Goal: Share content: Share content

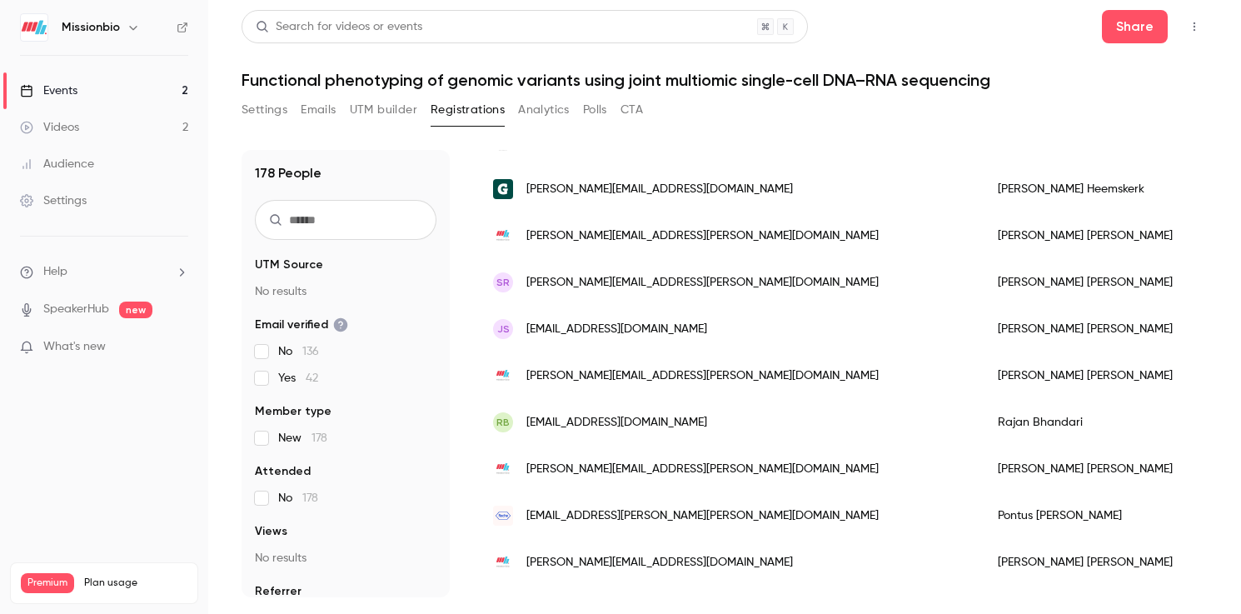
scroll to position [455, 0]
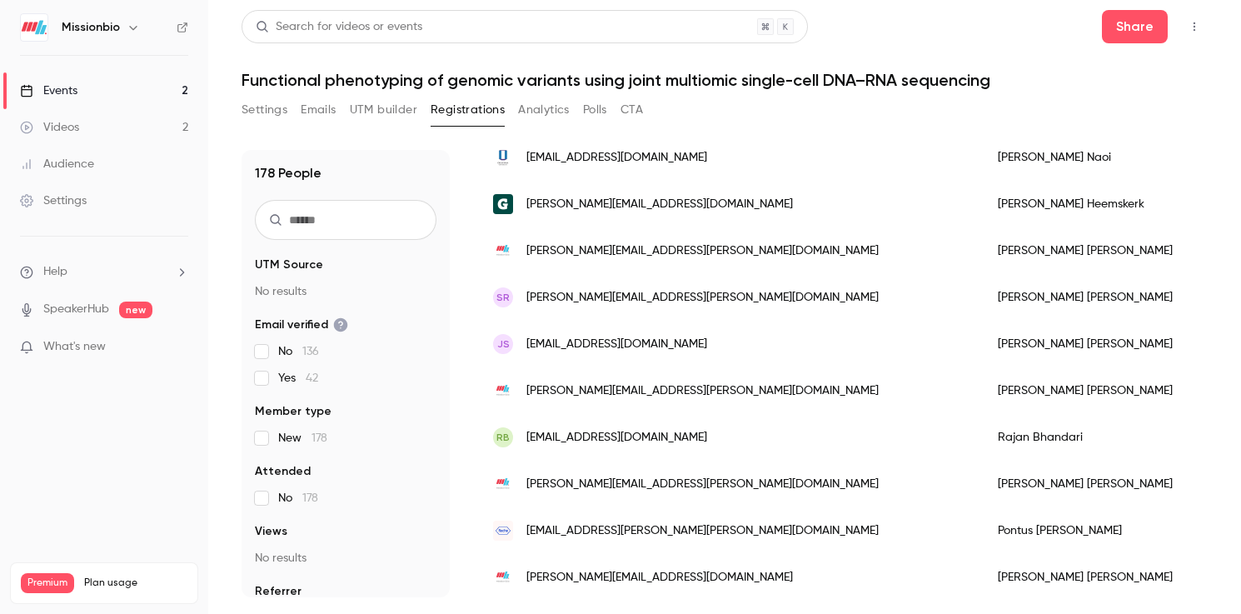
click at [110, 84] on link "Events 2" at bounding box center [104, 90] width 208 height 37
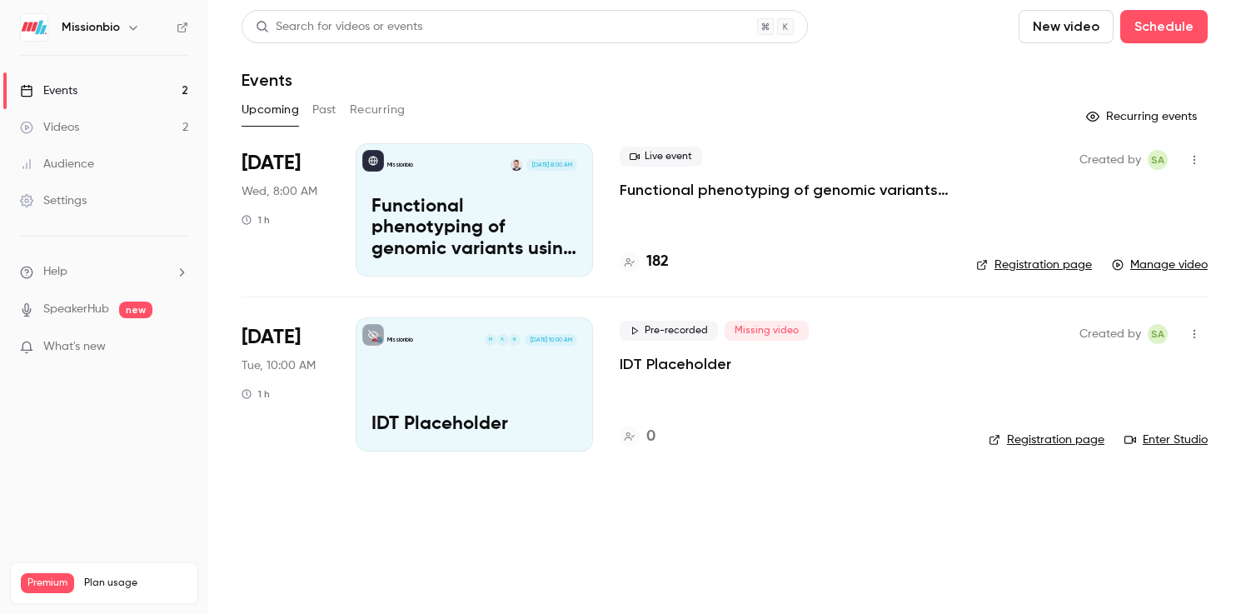
click at [533, 214] on p "Functional phenotyping of genomic variants using joint multiomic single-cell DN…" at bounding box center [475, 229] width 206 height 64
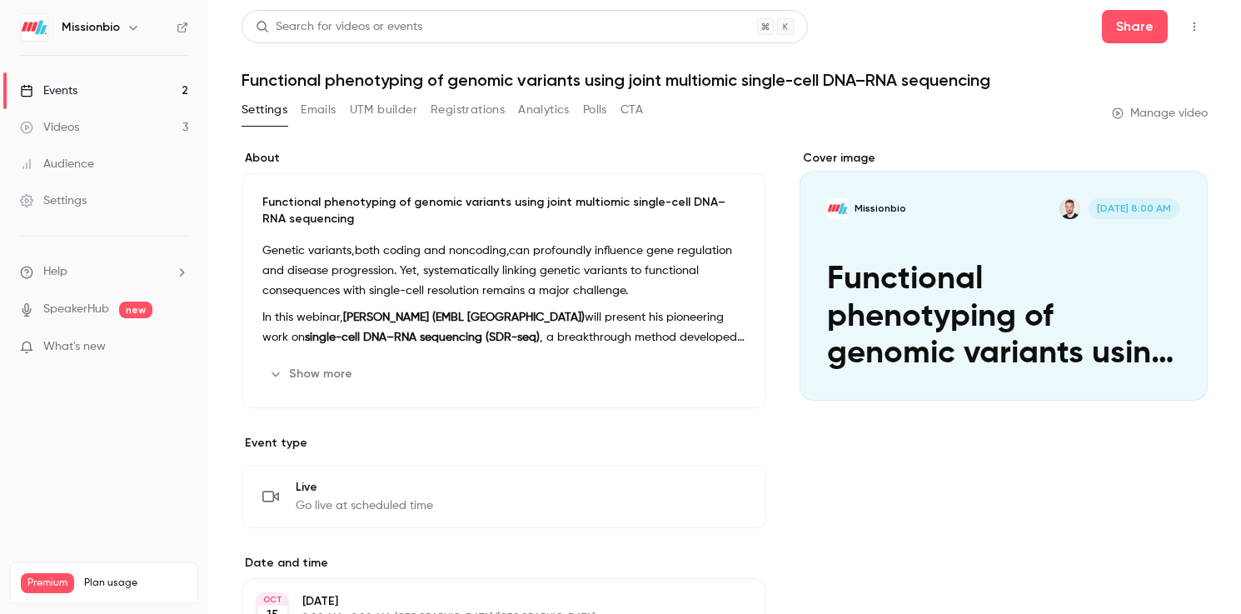
click at [1001, 220] on div "Cover image" at bounding box center [1004, 275] width 408 height 251
click at [0, 0] on input "Missionbio [DATE] 8:00 AM Functional phenotyping of genomic variants using join…" at bounding box center [0, 0] width 0 height 0
click at [353, 371] on button "Show more" at bounding box center [312, 374] width 100 height 27
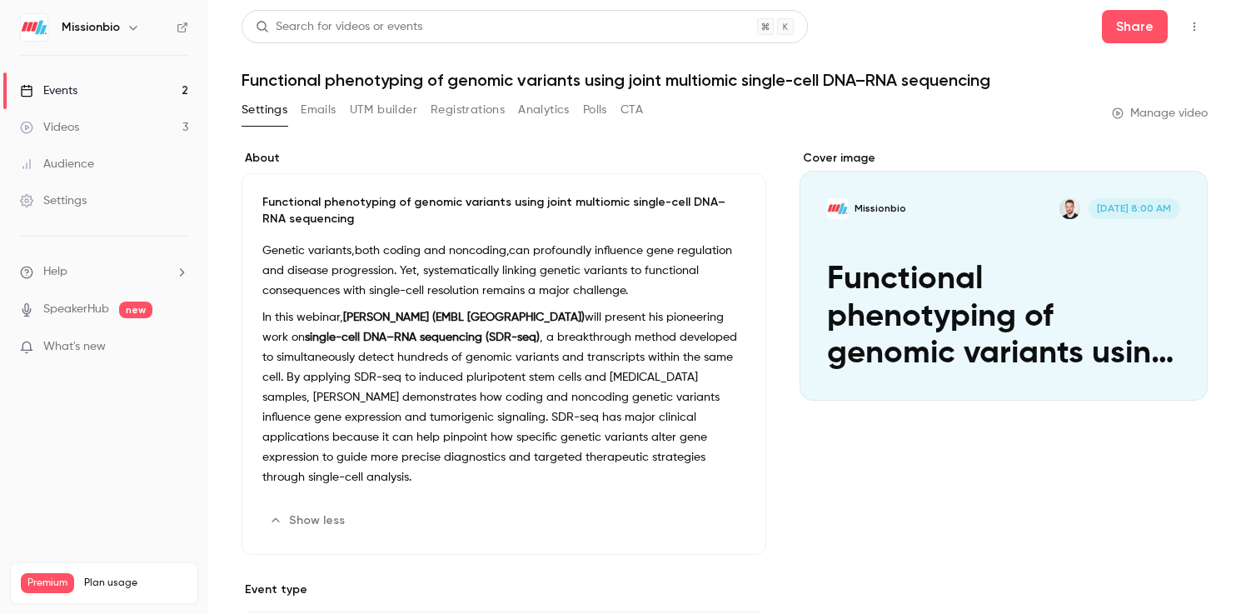
click at [1202, 28] on button "button" at bounding box center [1194, 26] width 27 height 27
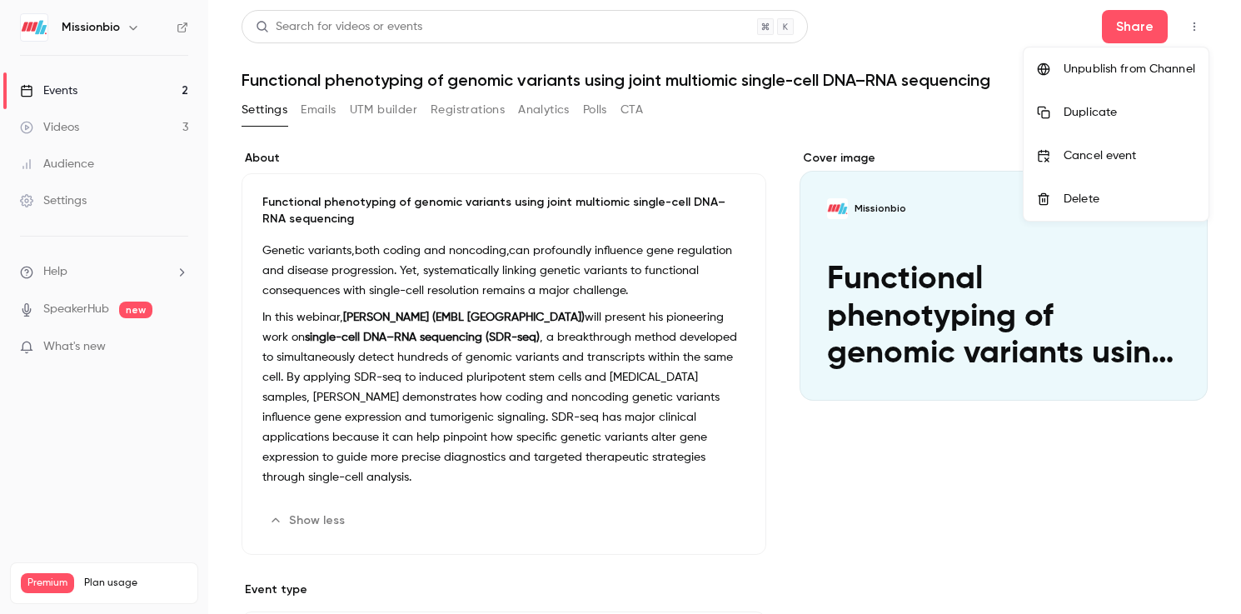
click at [81, 88] on div at bounding box center [620, 307] width 1241 height 614
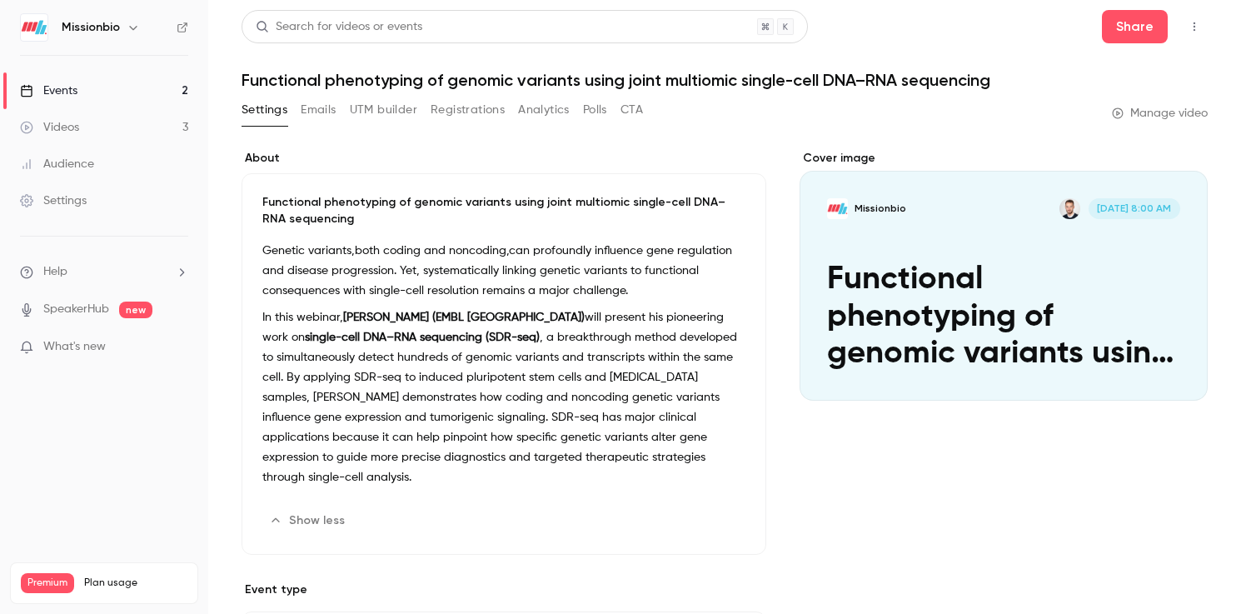
click at [81, 88] on link "Events 2" at bounding box center [104, 90] width 208 height 37
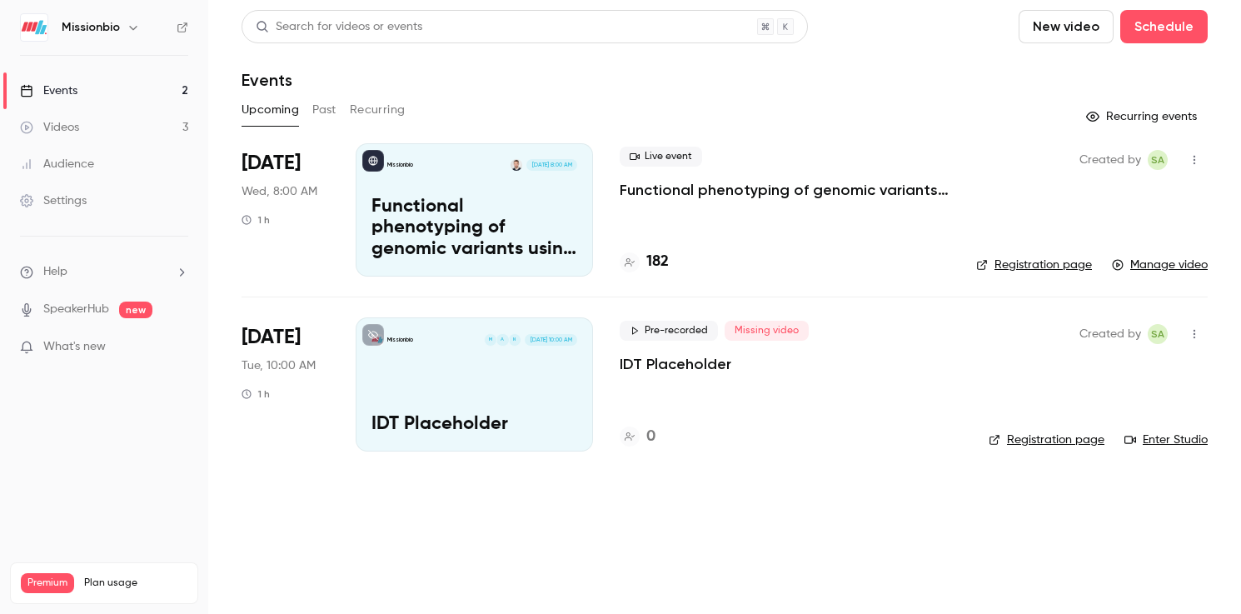
click at [540, 212] on p "Functional phenotyping of genomic variants using joint multiomic single-cell DN…" at bounding box center [475, 229] width 206 height 64
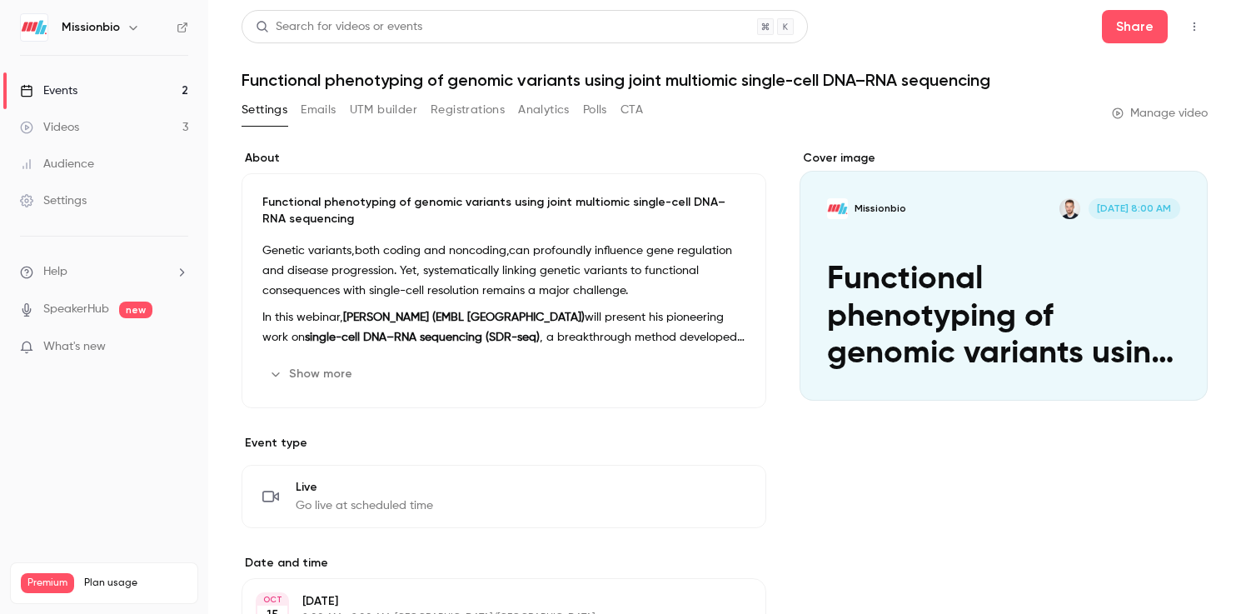
click at [1197, 23] on icon "button" at bounding box center [1194, 27] width 13 height 12
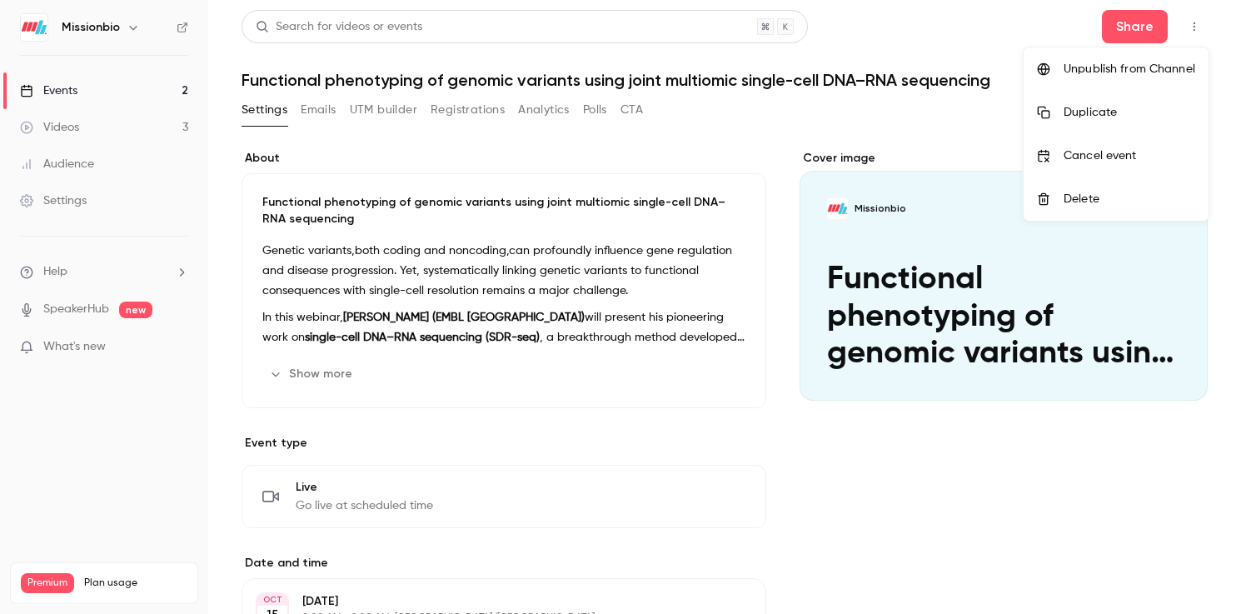
click at [994, 120] on div at bounding box center [620, 307] width 1241 height 614
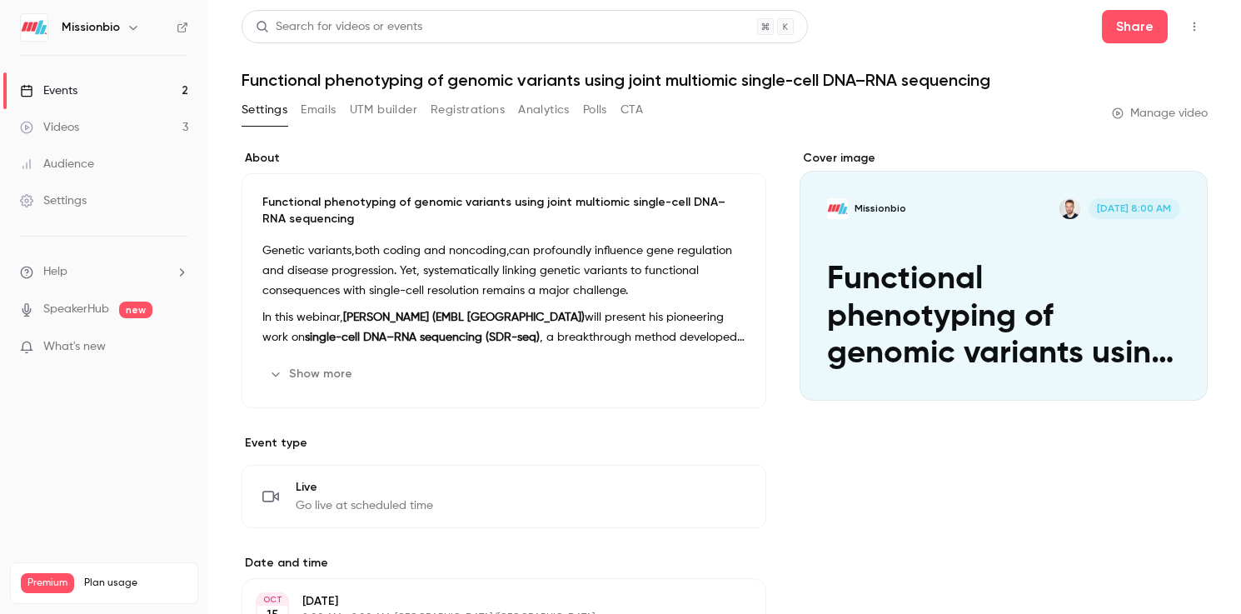
click at [89, 91] on link "Events 2" at bounding box center [104, 90] width 208 height 37
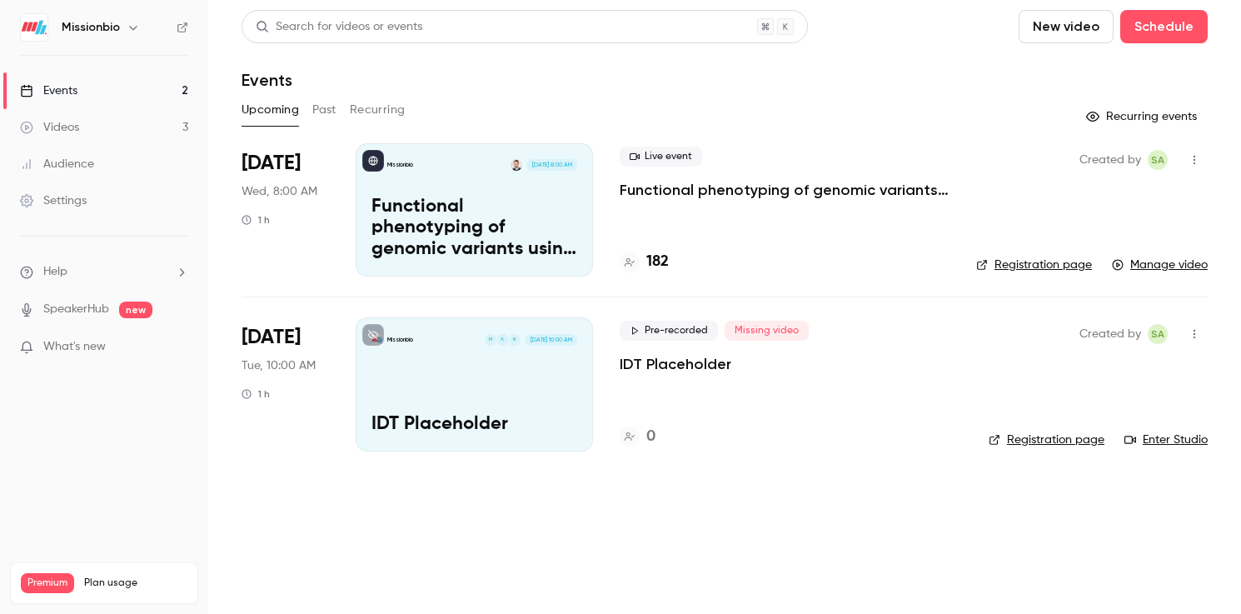
click at [1194, 156] on icon "button" at bounding box center [1195, 160] width 2 height 9
click at [868, 218] on div at bounding box center [620, 307] width 1241 height 614
click at [656, 262] on h4 "182" at bounding box center [658, 262] width 22 height 22
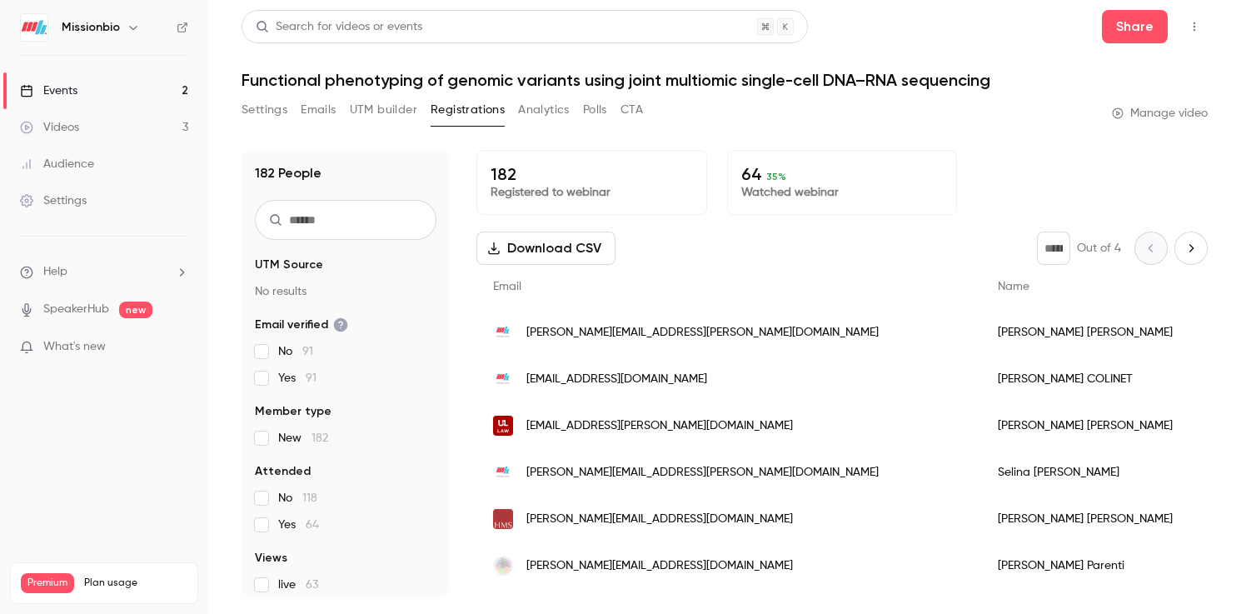
click at [105, 89] on link "Events 2" at bounding box center [104, 90] width 208 height 37
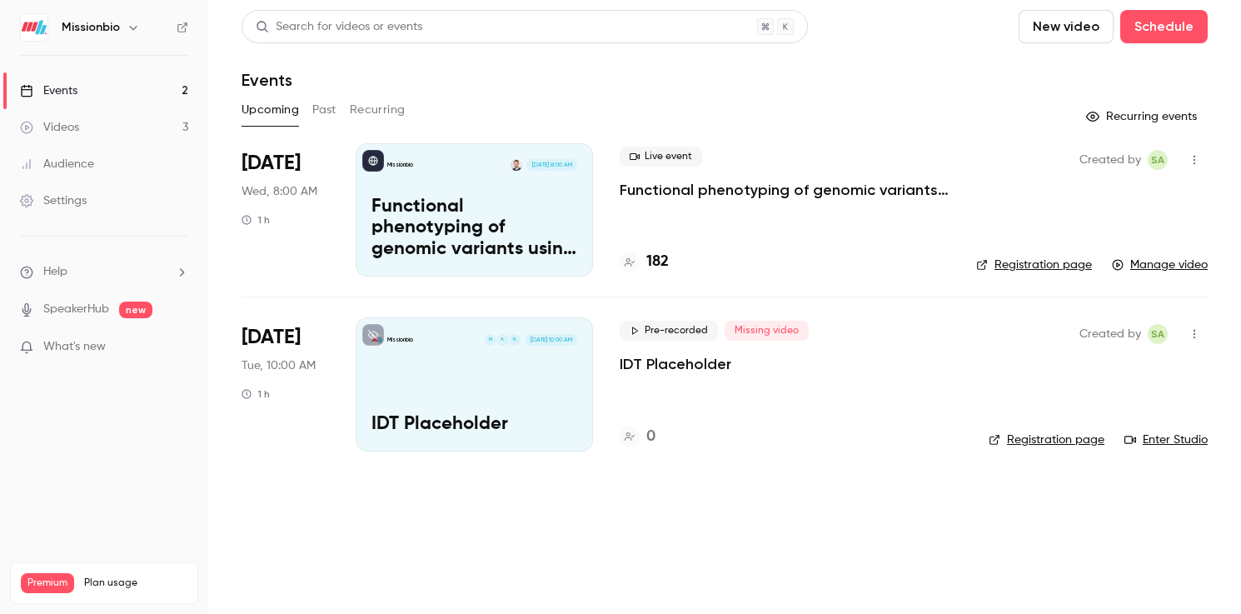
click at [549, 188] on div "Missionbio [DATE] 8:00 AM Functional phenotyping of genomic variants using join…" at bounding box center [474, 209] width 237 height 133
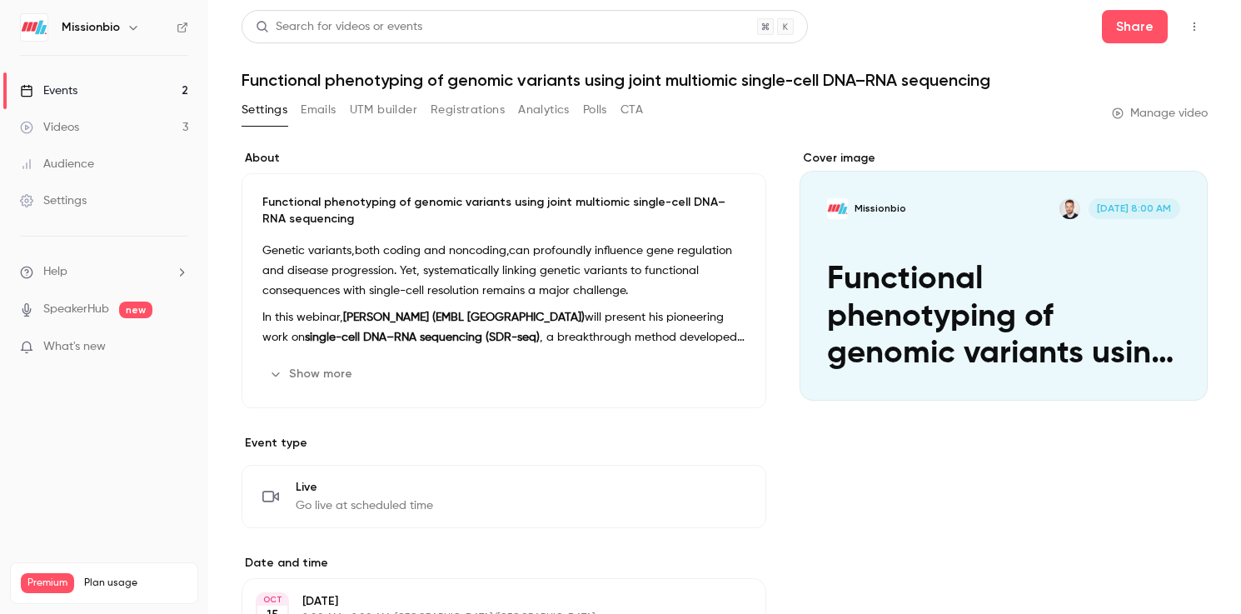
click at [1176, 113] on link "Manage video" at bounding box center [1160, 113] width 96 height 17
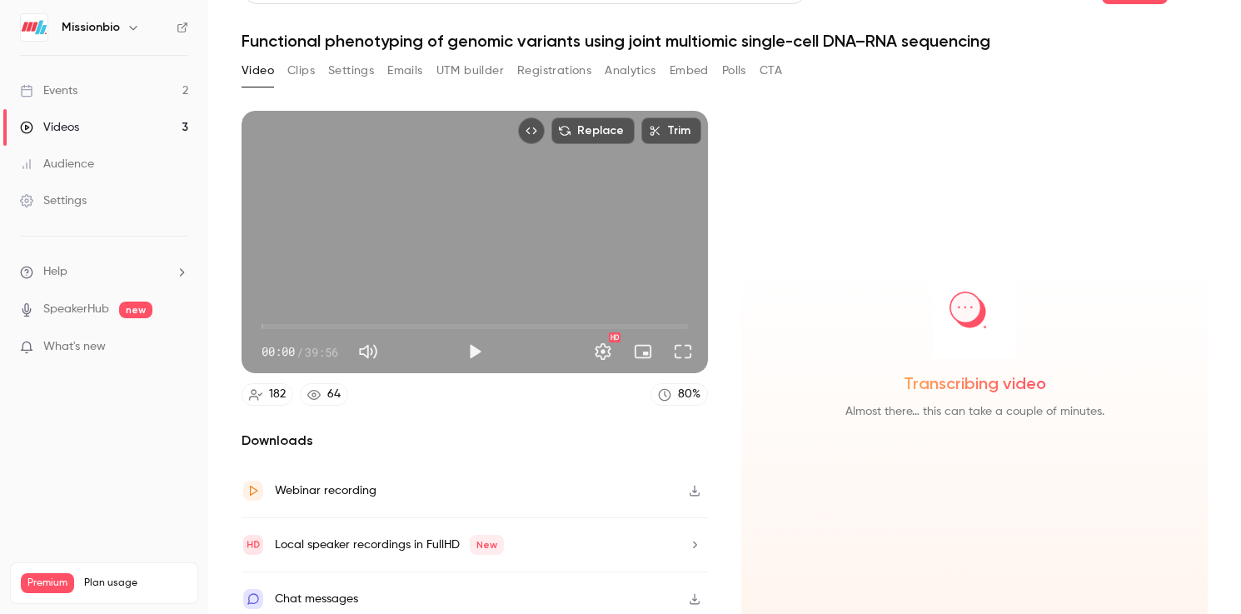
scroll to position [51, 0]
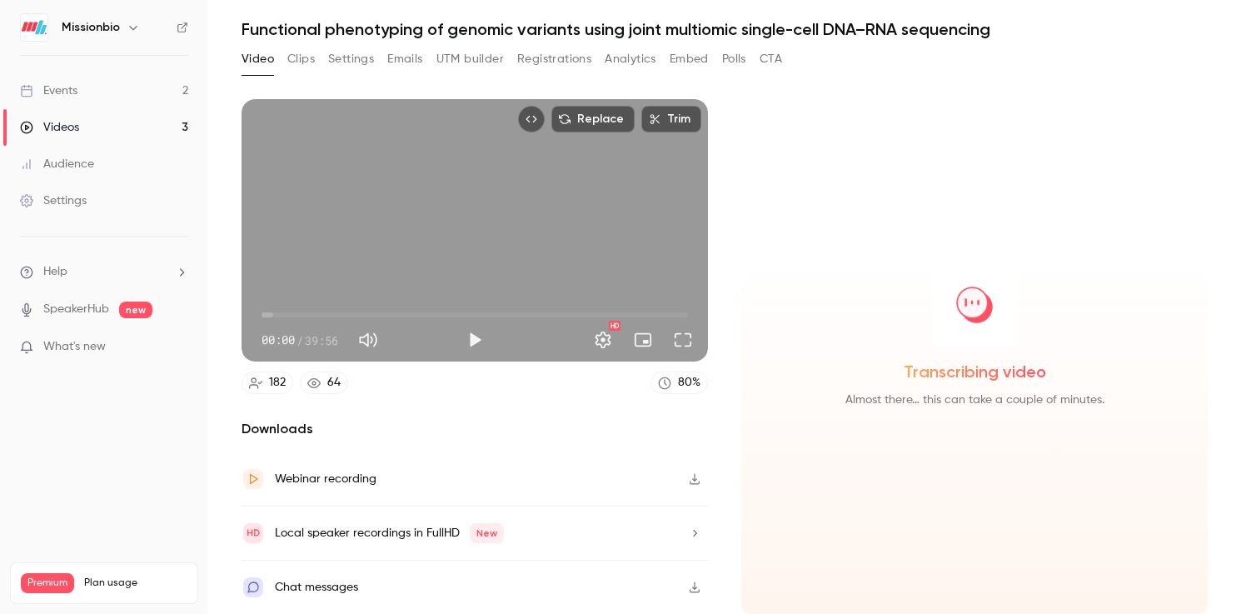
click at [404, 58] on button "Emails" at bounding box center [404, 59] width 35 height 27
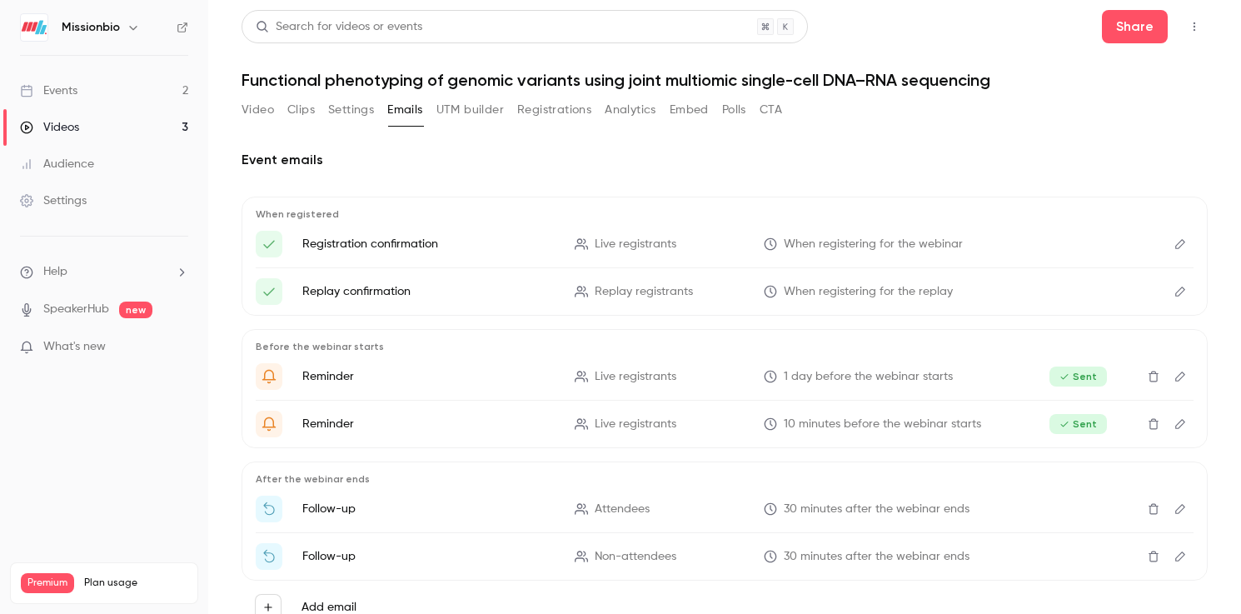
click at [542, 112] on button "Registrations" at bounding box center [554, 110] width 74 height 27
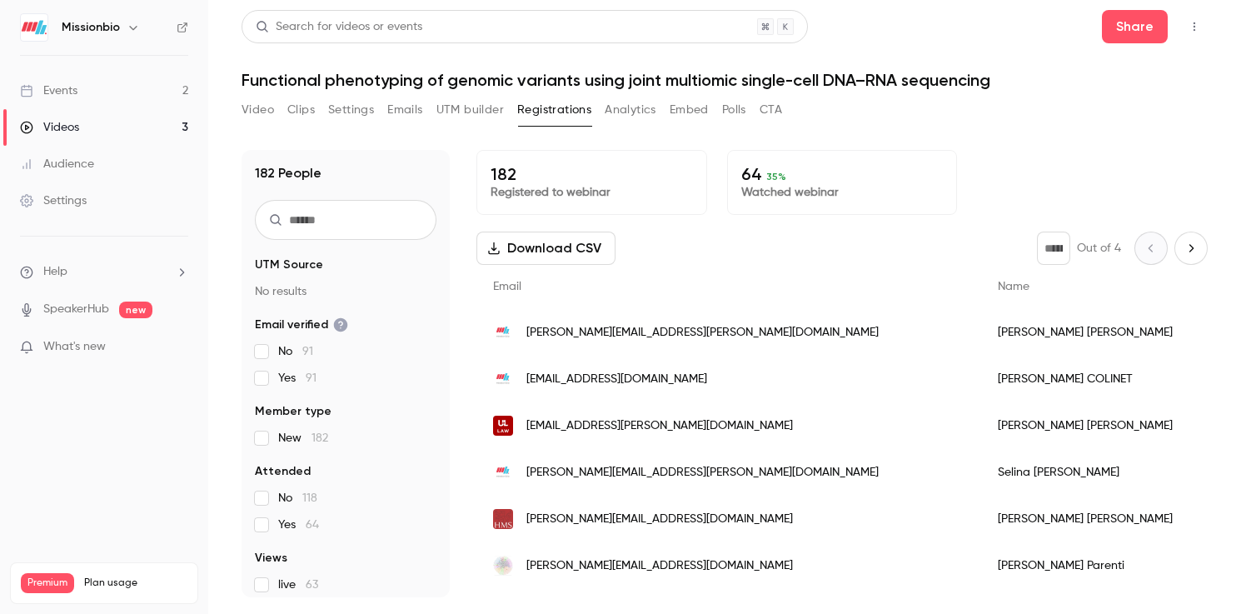
click at [629, 108] on button "Analytics" at bounding box center [631, 110] width 52 height 27
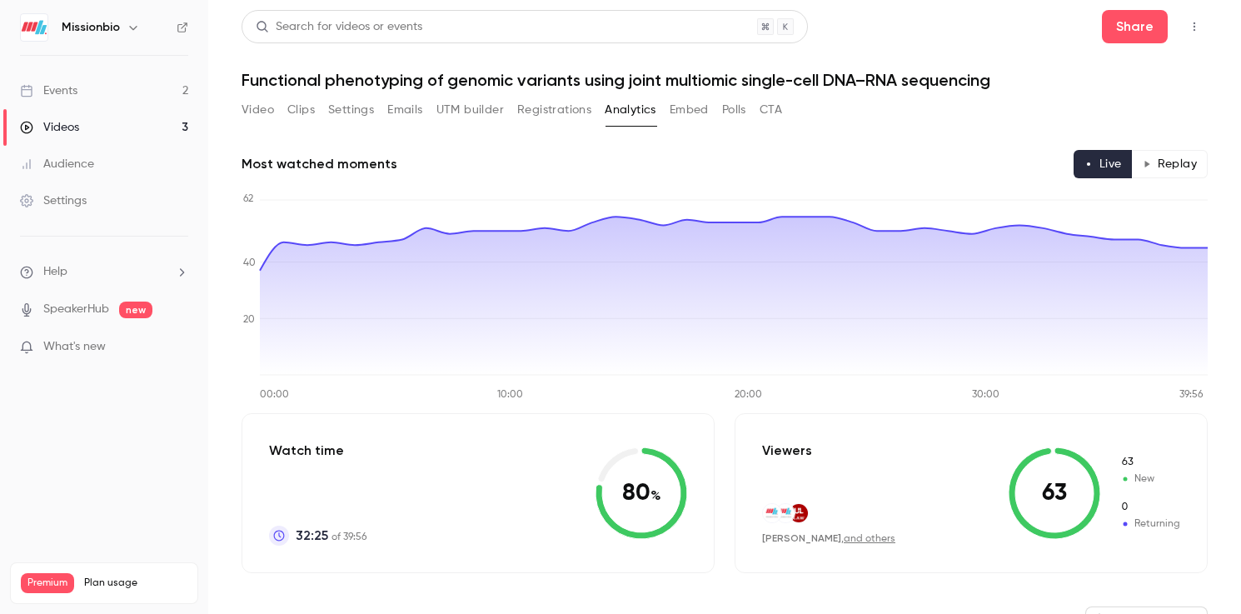
click at [542, 112] on button "Registrations" at bounding box center [554, 110] width 74 height 27
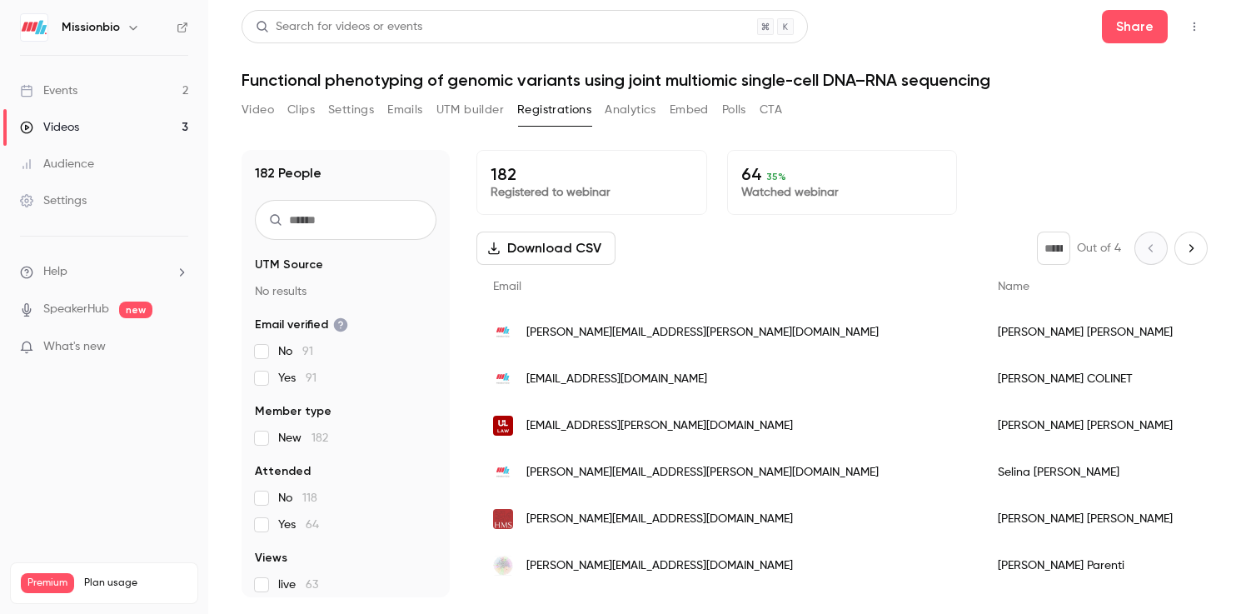
scroll to position [96, 0]
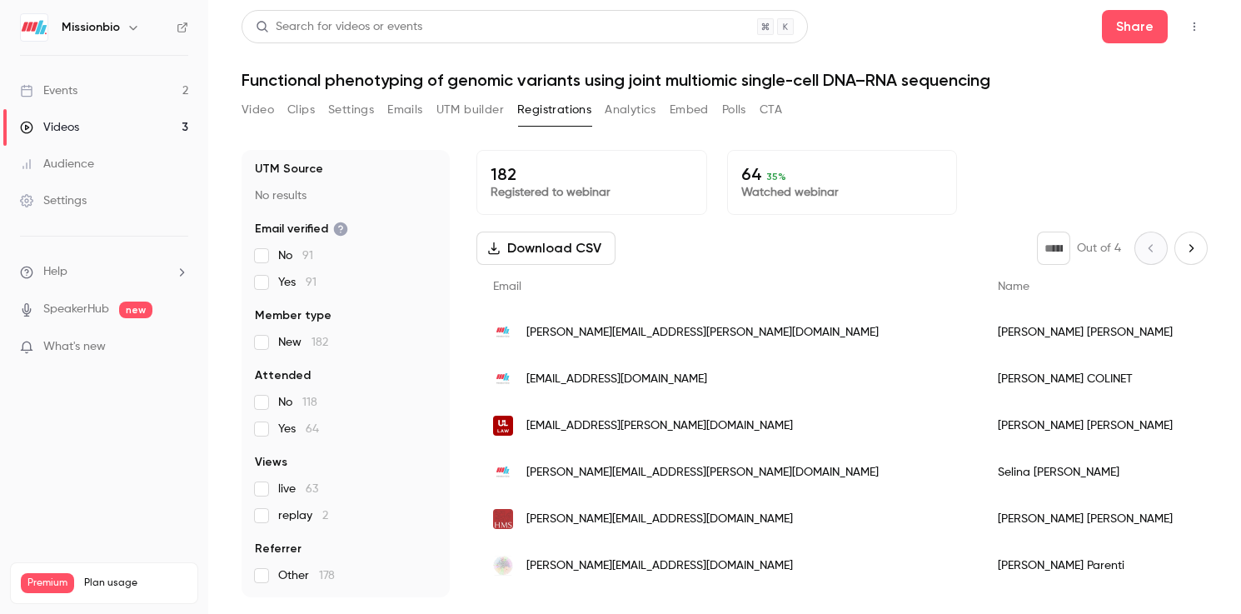
click at [612, 115] on button "Analytics" at bounding box center [631, 110] width 52 height 27
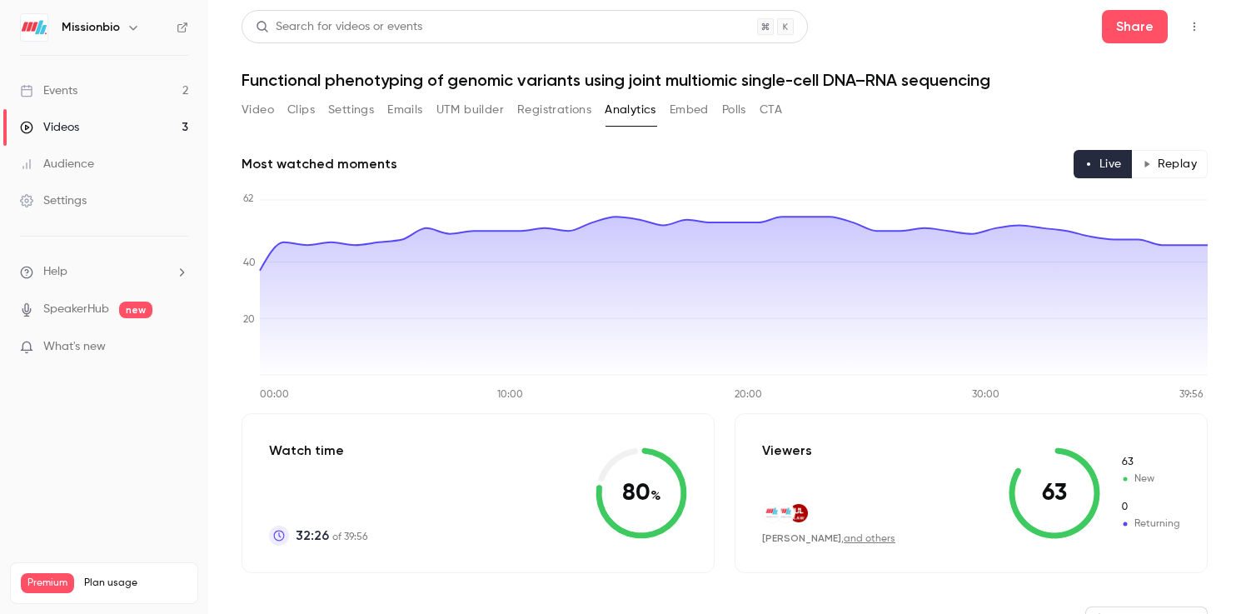
click at [734, 110] on button "Polls" at bounding box center [734, 110] width 24 height 27
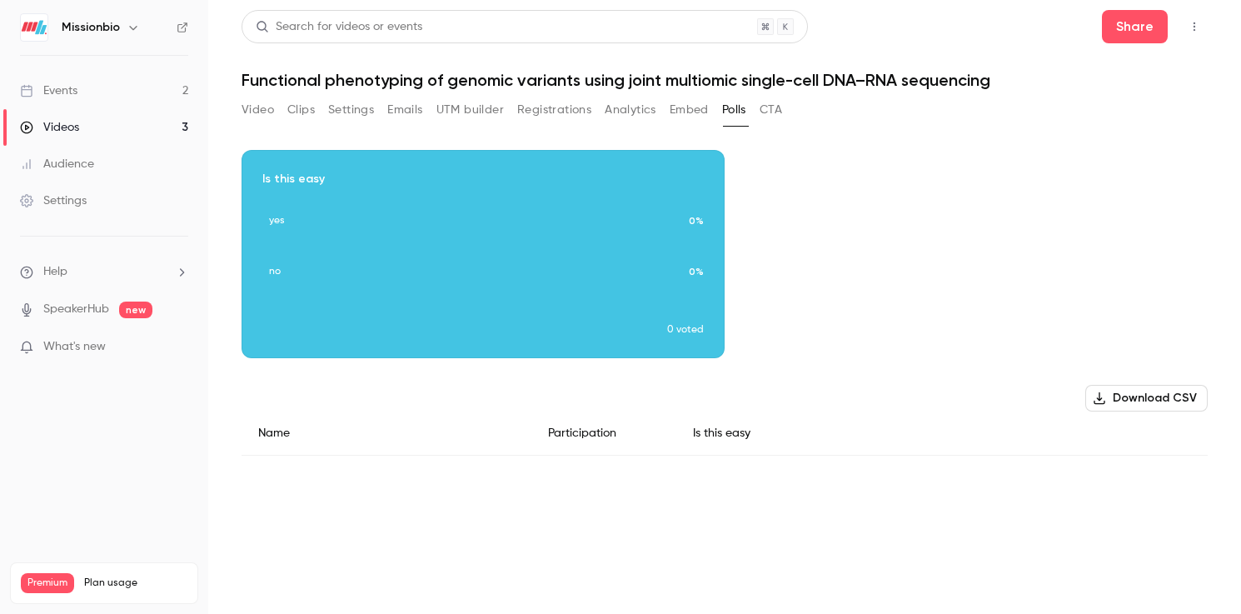
click at [782, 107] on button "CTA" at bounding box center [771, 110] width 22 height 27
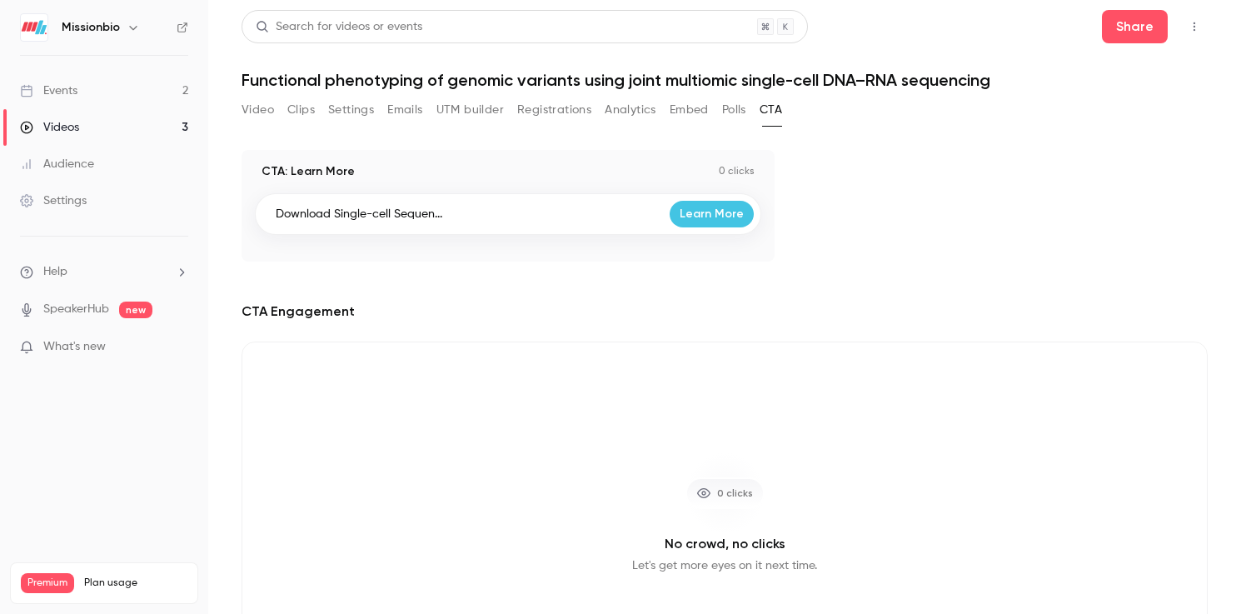
click at [307, 116] on button "Clips" at bounding box center [300, 110] width 27 height 27
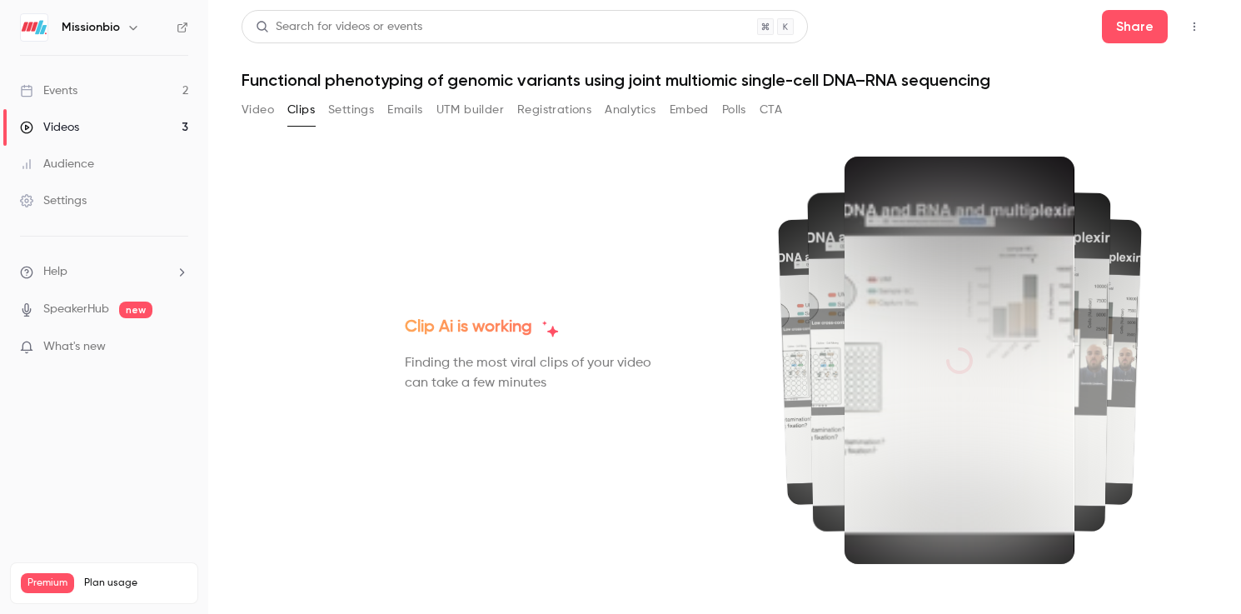
click at [352, 114] on button "Settings" at bounding box center [351, 110] width 46 height 27
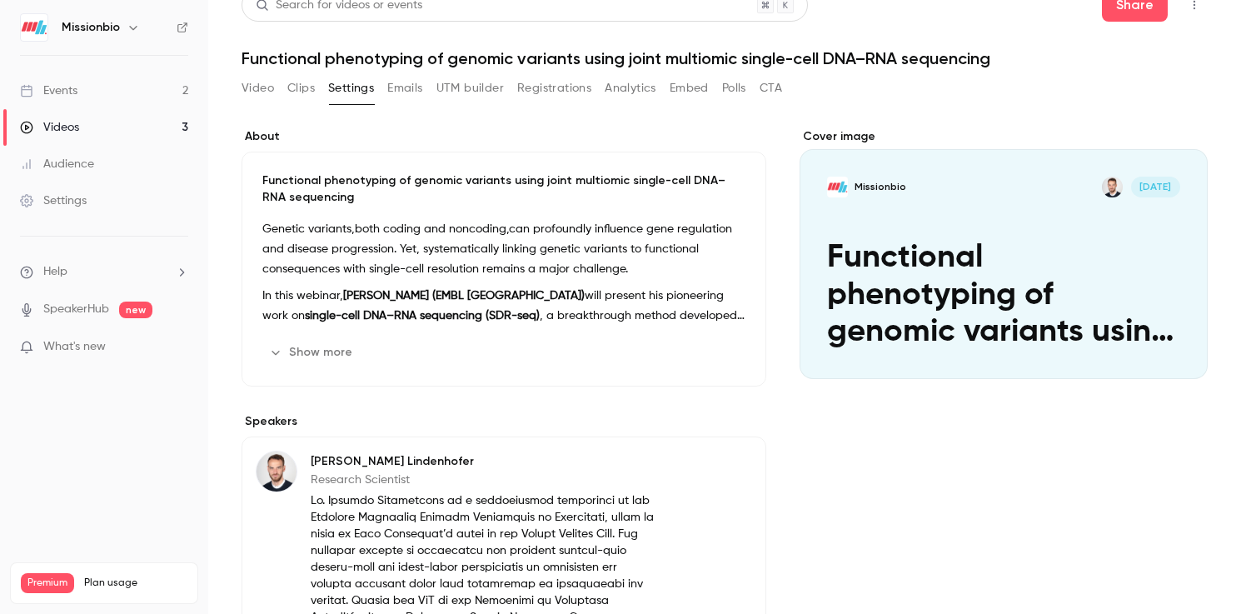
scroll to position [21, 0]
click at [480, 88] on button "UTM builder" at bounding box center [470, 89] width 67 height 27
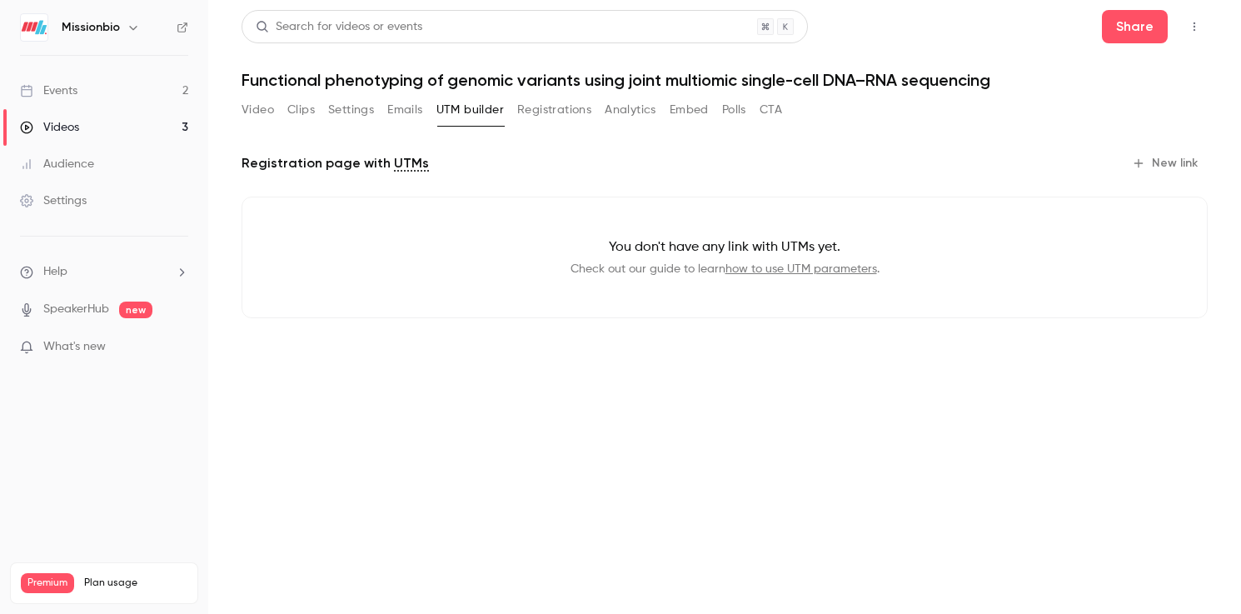
click at [569, 104] on button "Registrations" at bounding box center [554, 110] width 74 height 27
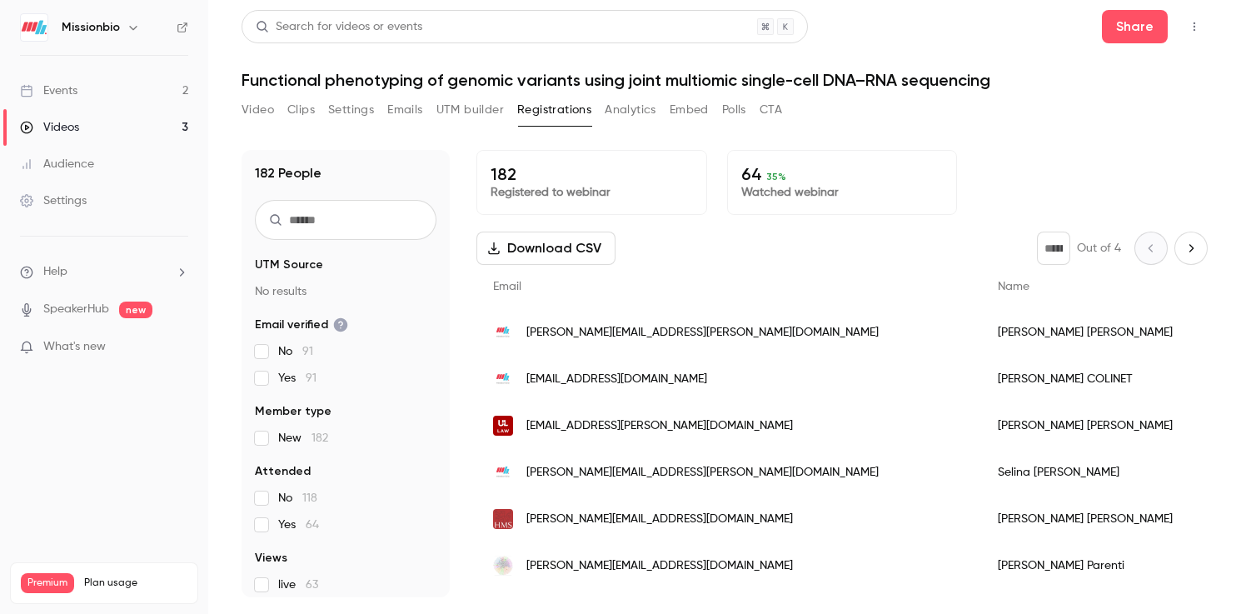
click at [636, 111] on button "Analytics" at bounding box center [631, 110] width 52 height 27
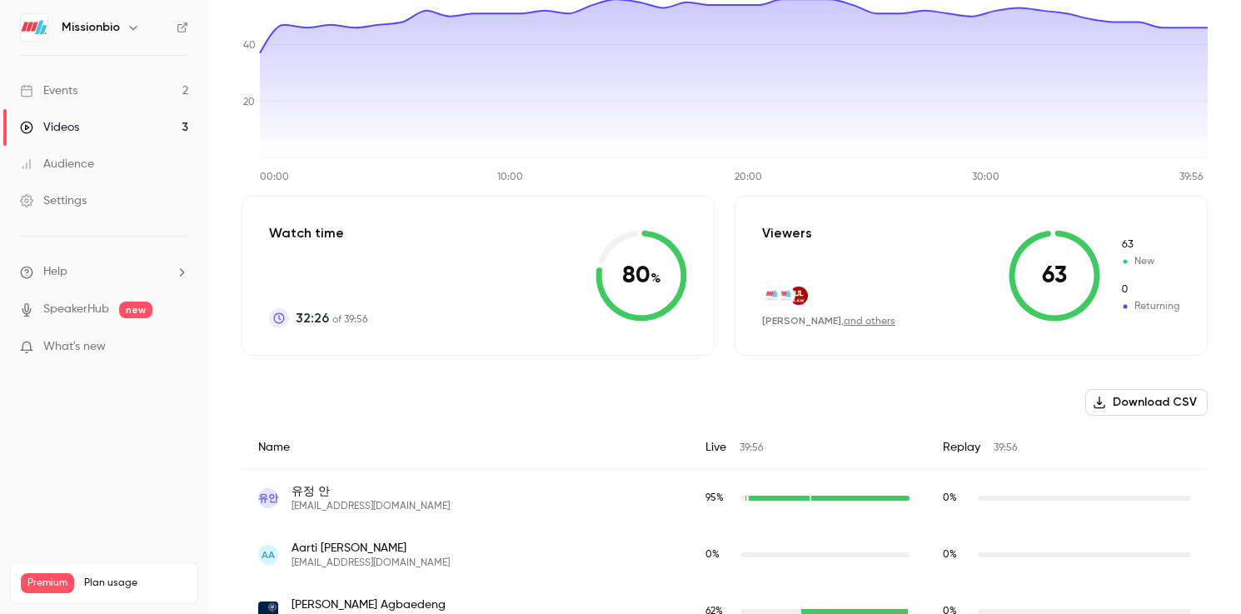
scroll to position [218, 0]
click at [870, 319] on link "and others" at bounding box center [870, 321] width 52 height 10
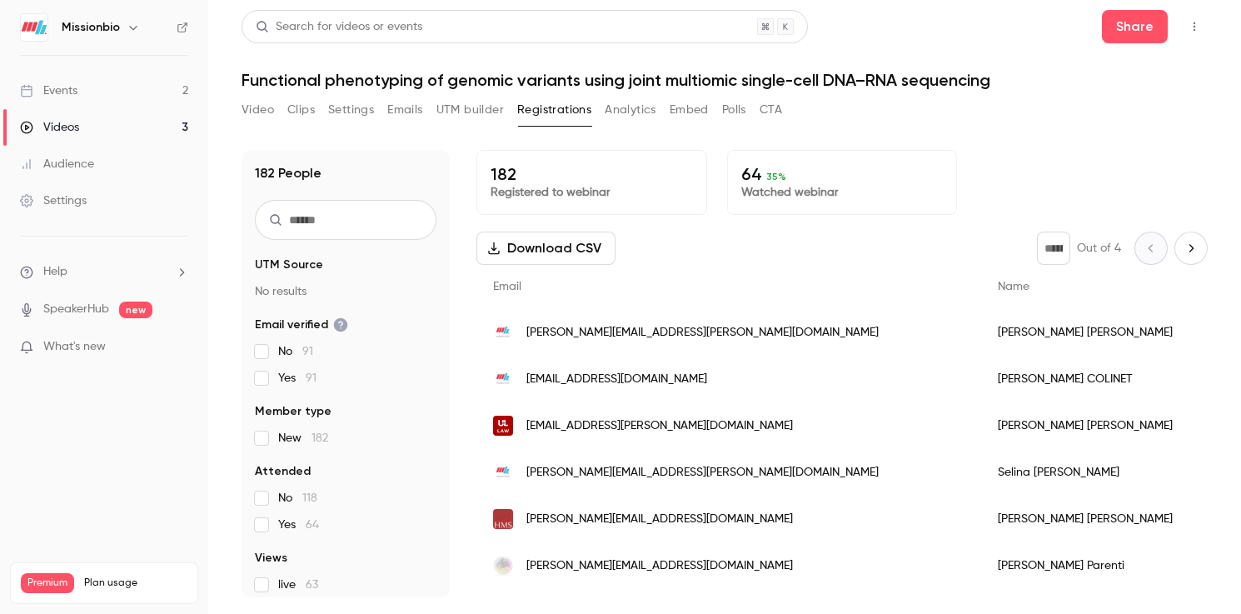
click at [1206, 258] on div "* Out of 4" at bounding box center [1122, 248] width 171 height 33
click at [1194, 249] on icon "Next page" at bounding box center [1191, 248] width 18 height 13
type input "*"
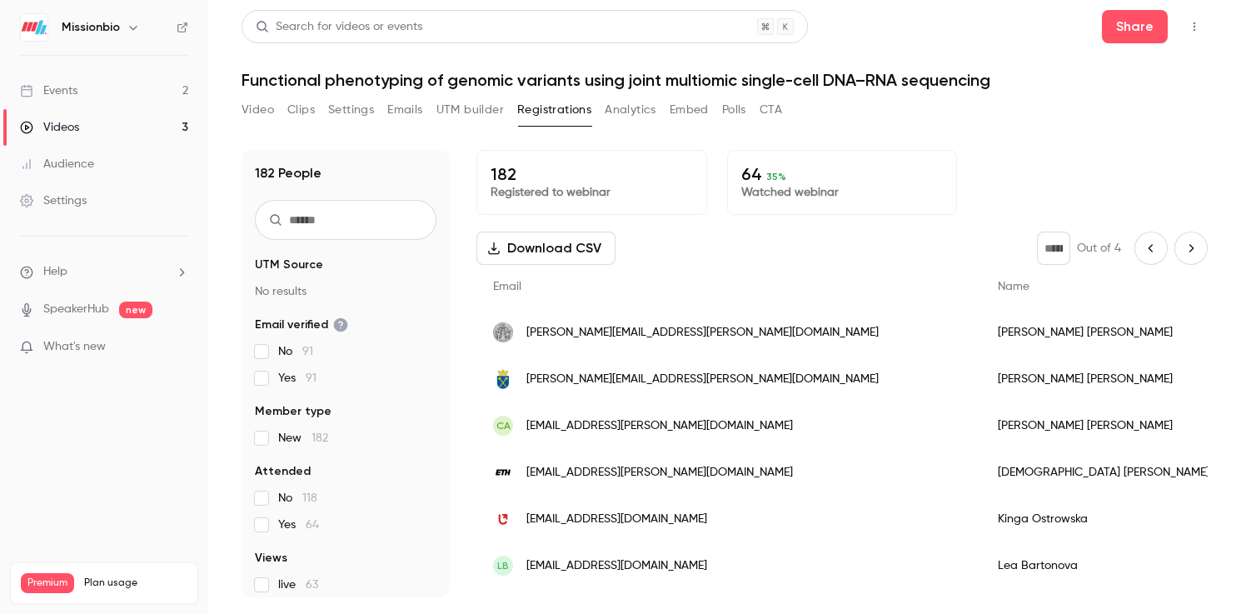
click at [83, 174] on link "Audience" at bounding box center [104, 164] width 208 height 37
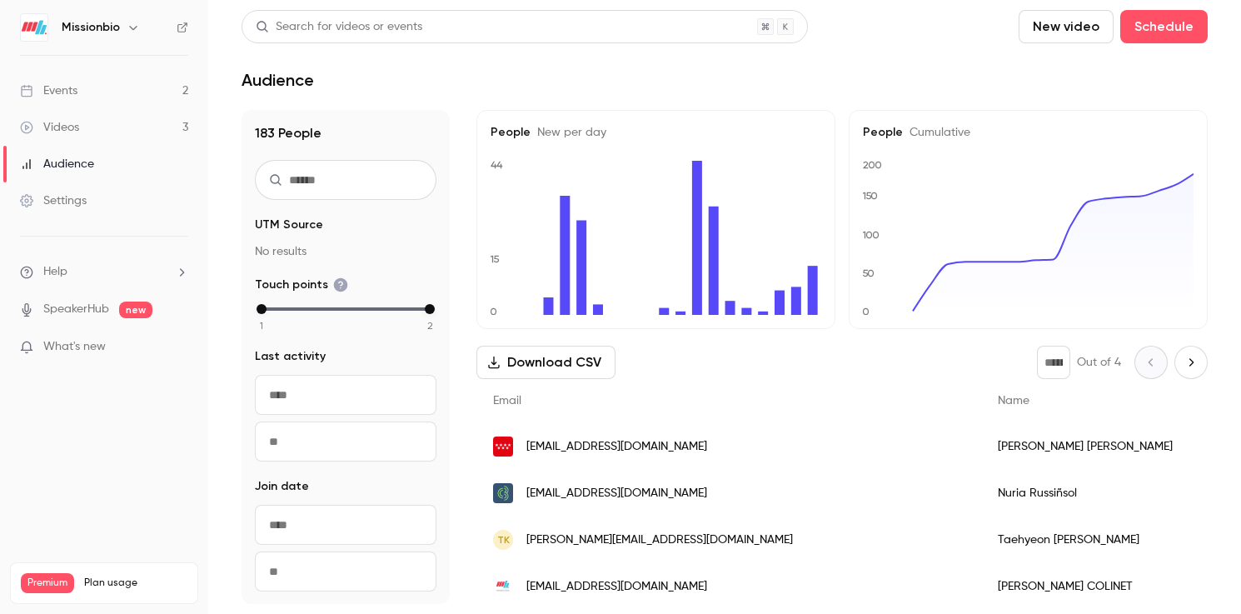
click at [85, 127] on link "Videos 3" at bounding box center [104, 127] width 208 height 37
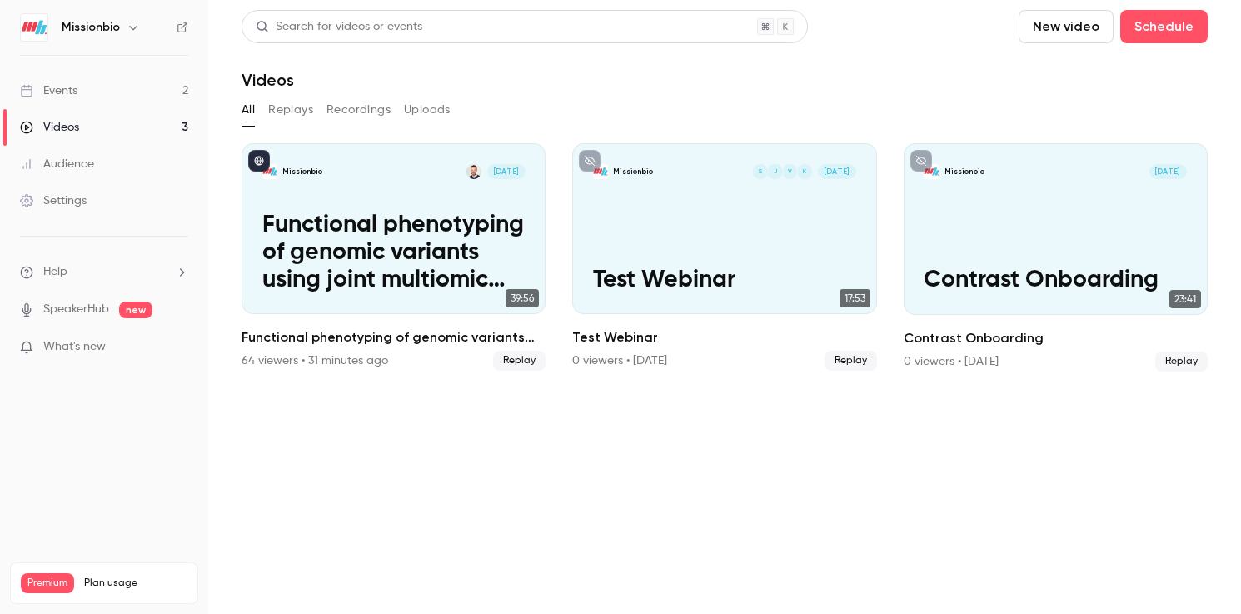
click at [366, 107] on button "Recordings" at bounding box center [359, 110] width 64 height 27
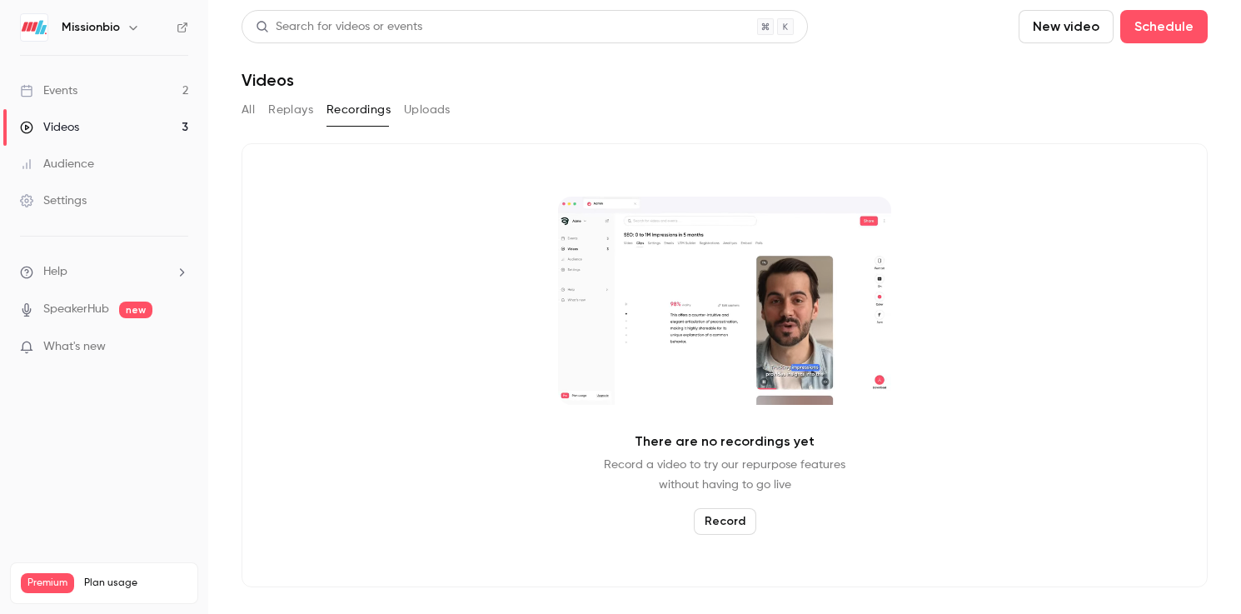
click at [294, 117] on button "Replays" at bounding box center [290, 110] width 45 height 27
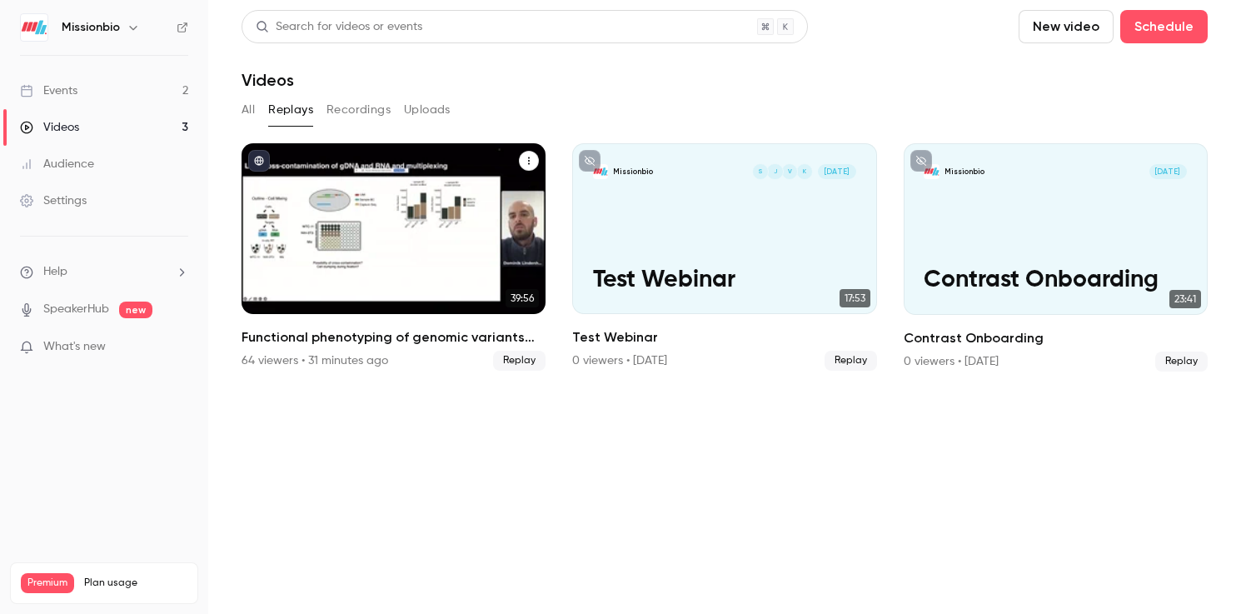
click at [527, 162] on icon "Functional phenotyping of genomic variants using joint multiomic single-cell DN…" at bounding box center [529, 161] width 10 height 10
click at [529, 159] on icon "Functional phenotyping of genomic variants using joint multiomic single-cell DN…" at bounding box center [529, 161] width 10 height 10
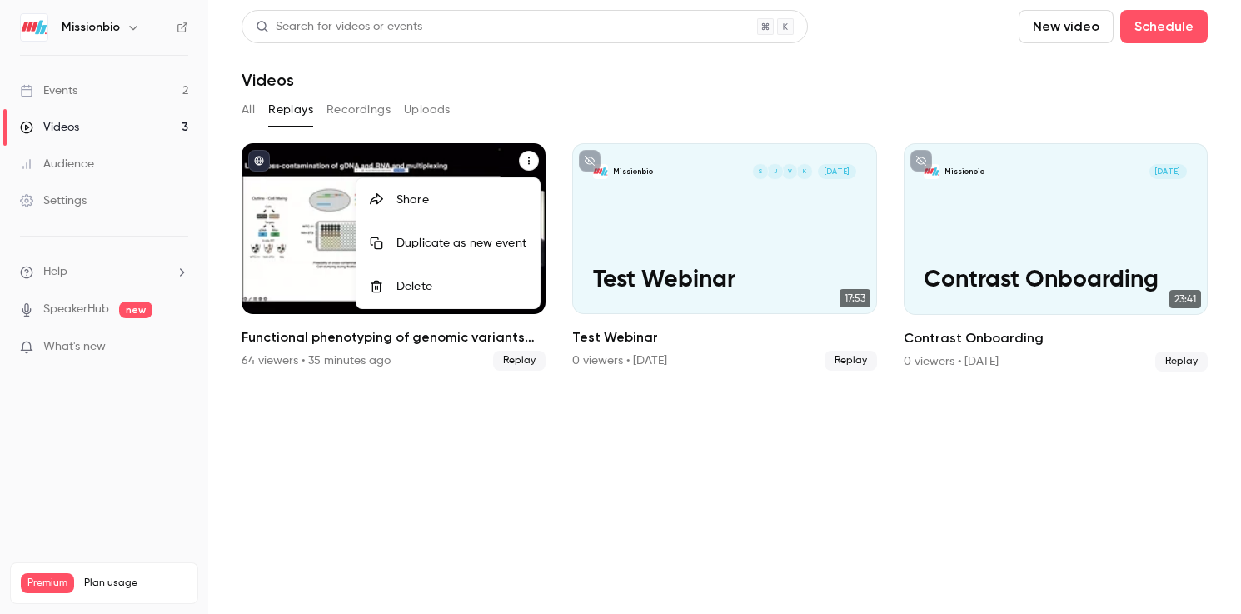
click at [442, 197] on div "Share" at bounding box center [462, 200] width 130 height 17
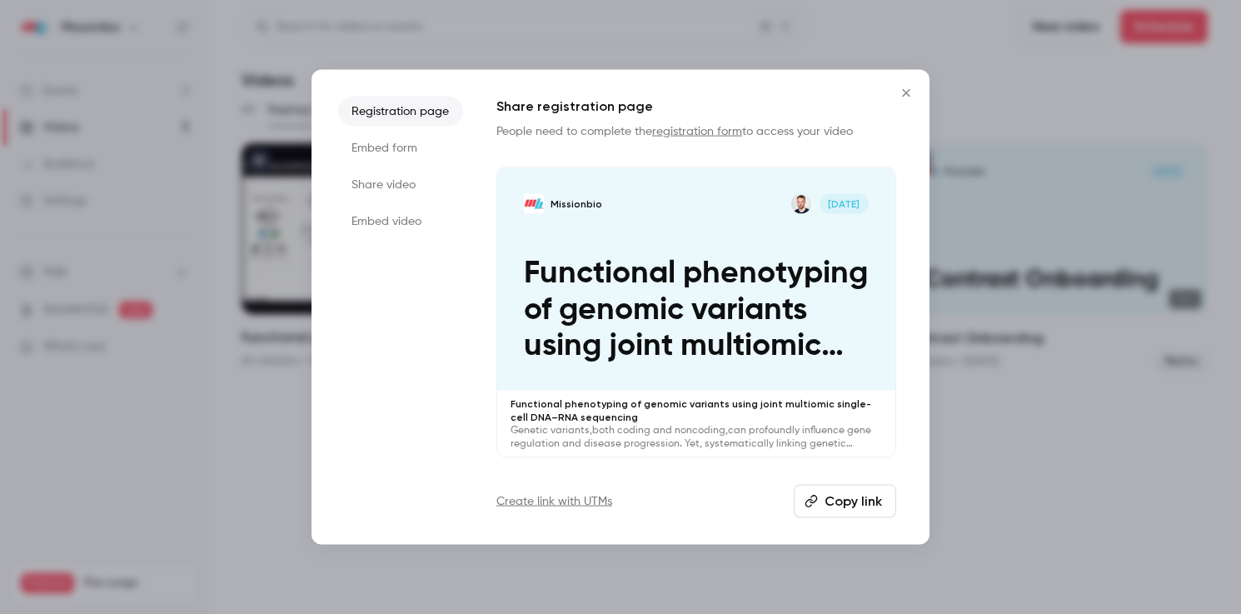
click at [835, 501] on button "Copy link" at bounding box center [845, 501] width 102 height 33
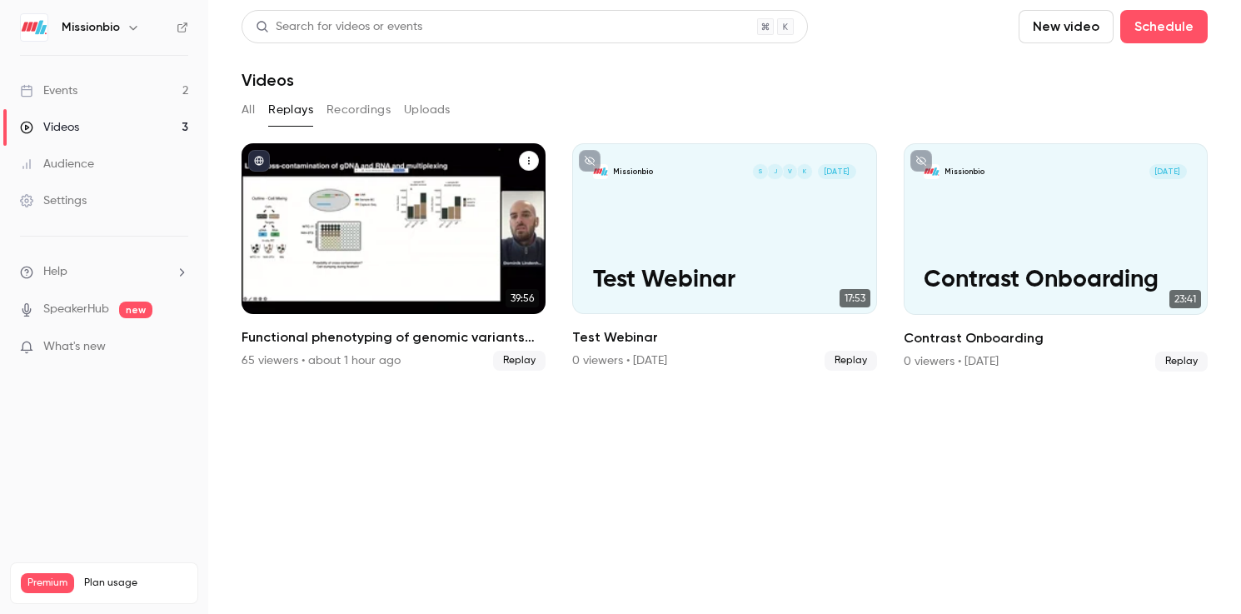
click at [532, 160] on icon "Functional phenotyping of genomic variants using joint multiomic single-cell DN…" at bounding box center [529, 161] width 10 height 10
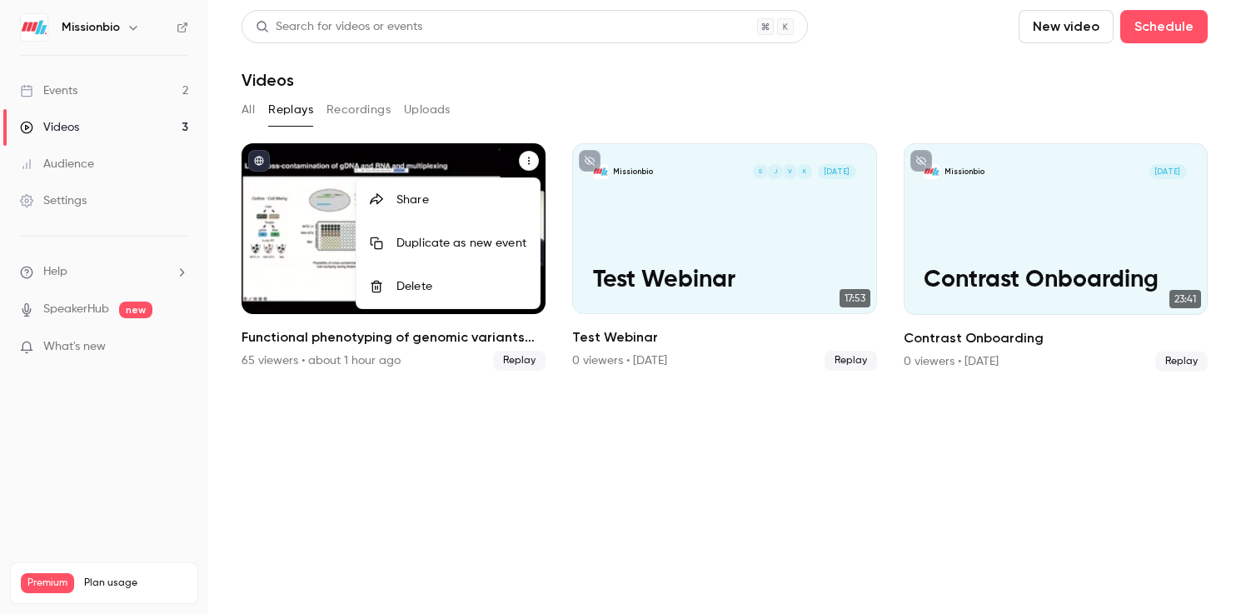
click at [448, 194] on div "Share" at bounding box center [462, 200] width 130 height 17
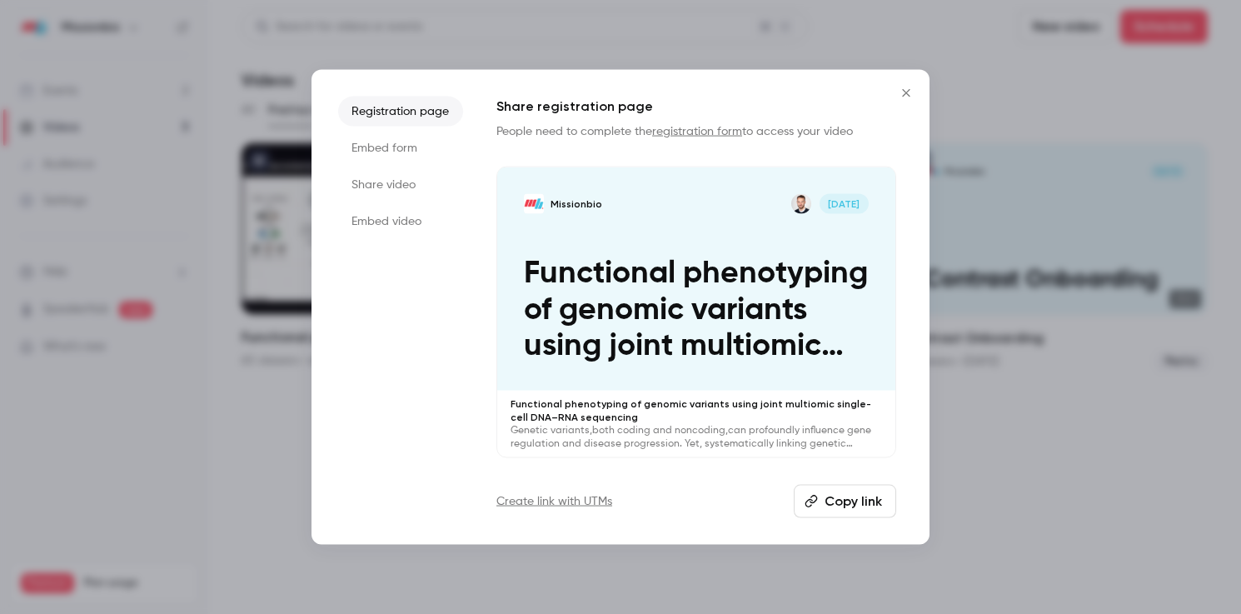
click at [819, 499] on button "Copy link" at bounding box center [845, 501] width 102 height 33
